Goal: Task Accomplishment & Management: Use online tool/utility

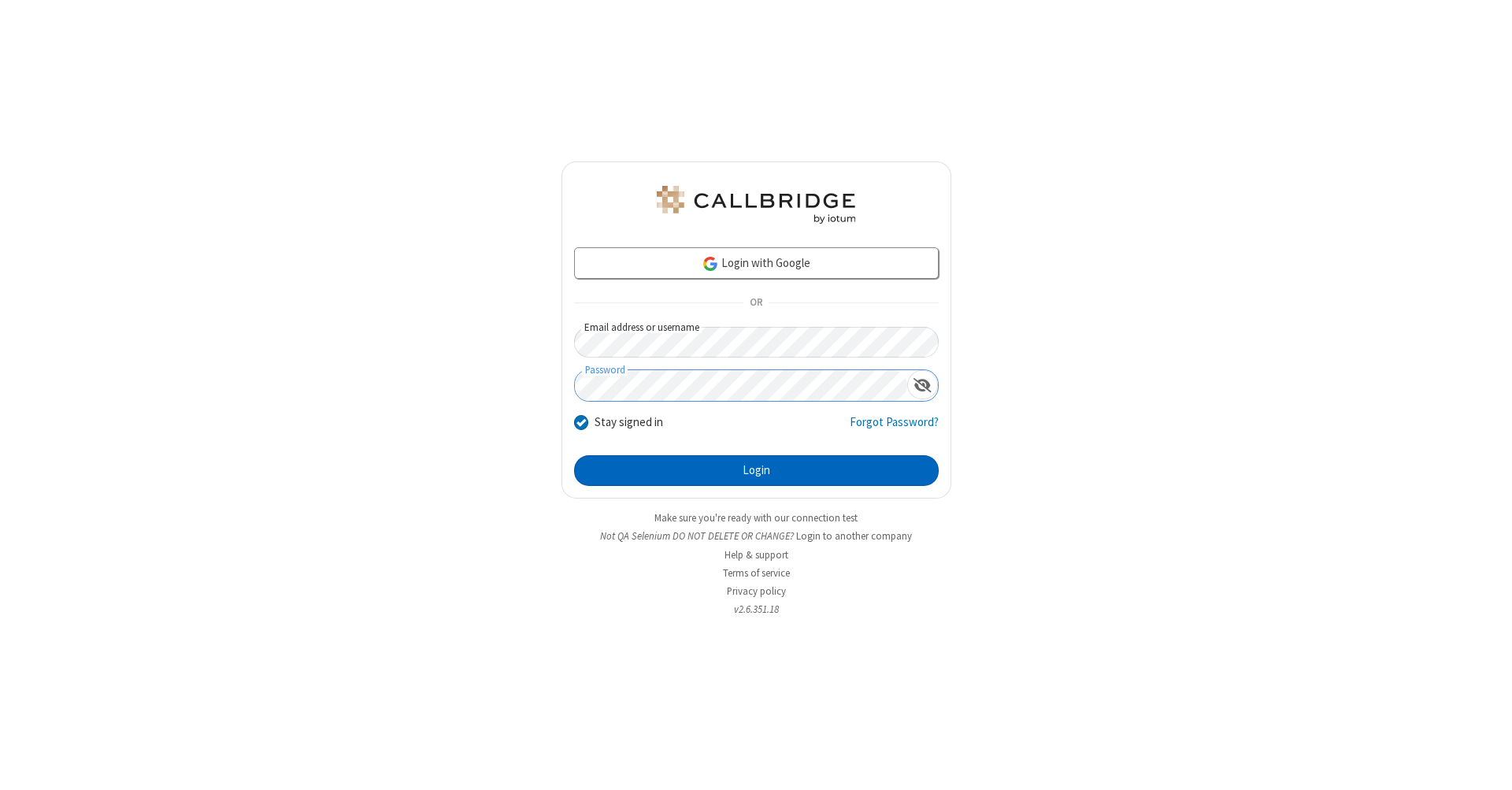
click at [756, 471] on button "Login" at bounding box center [756, 470] width 364 height 31
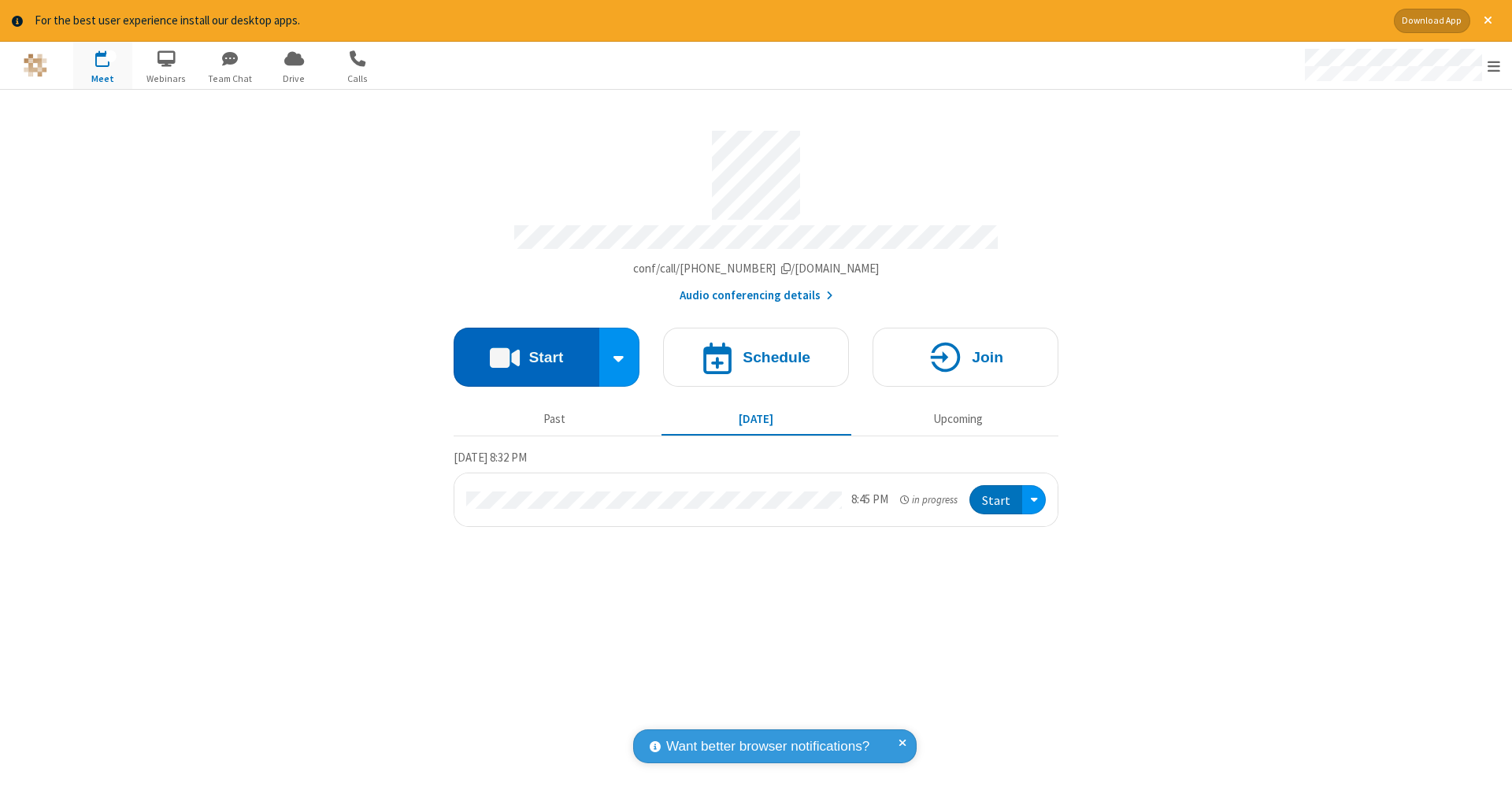
click at [526, 349] on button "Start" at bounding box center [526, 357] width 146 height 59
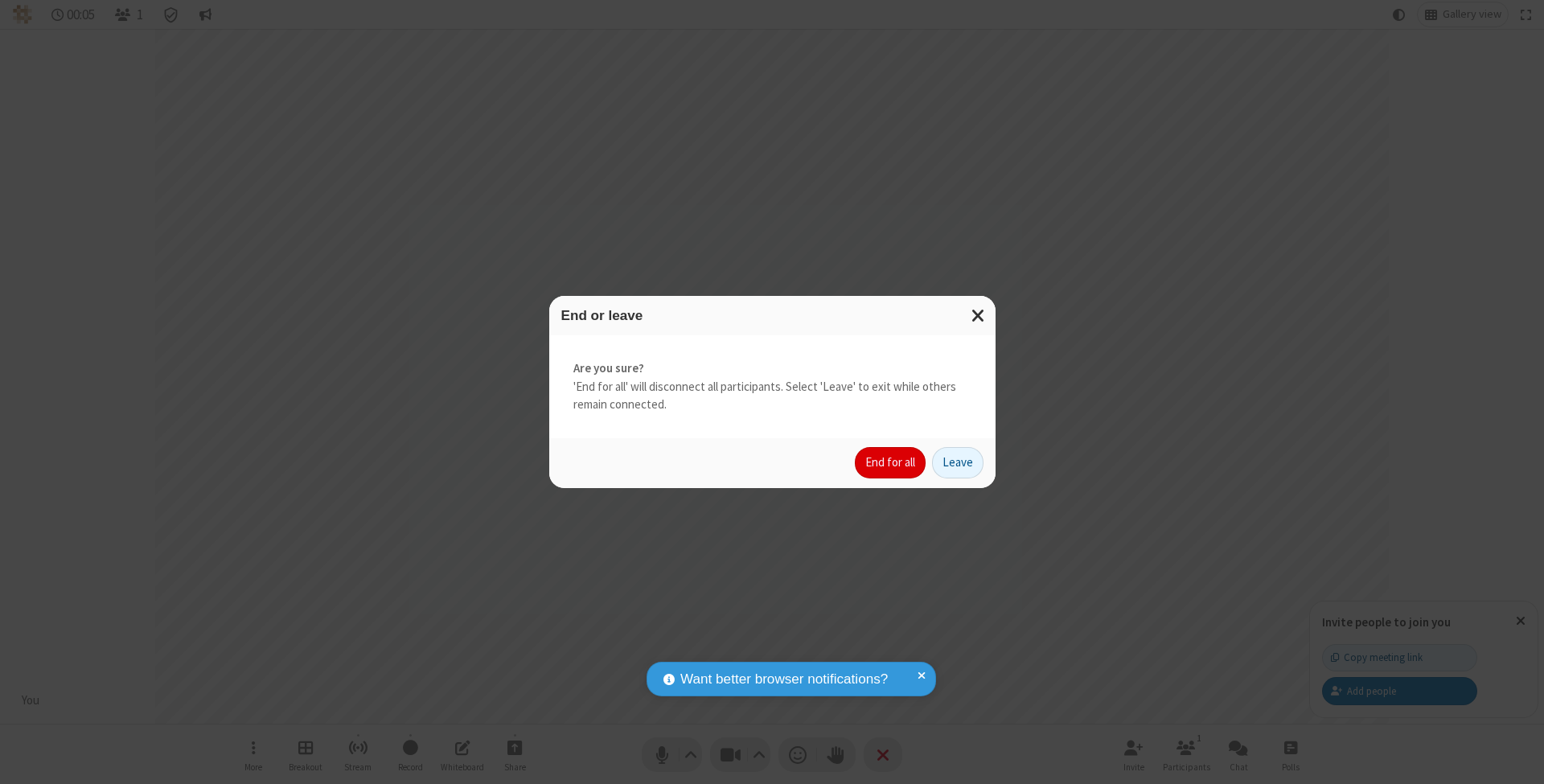
click at [891, 461] on button "End for all" at bounding box center [890, 463] width 70 height 32
